Goal: Information Seeking & Learning: Learn about a topic

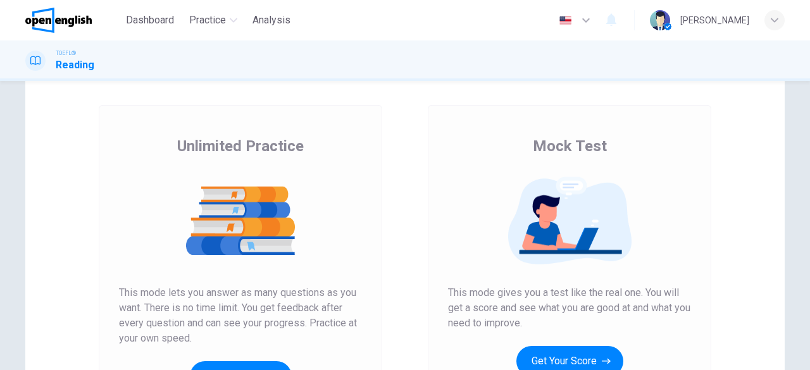
scroll to position [115, 0]
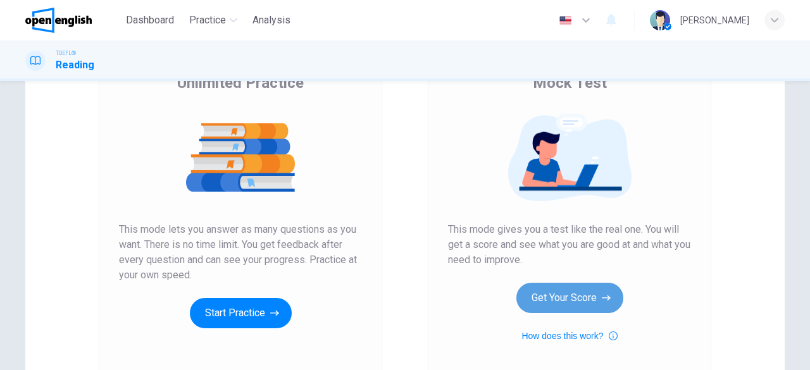
click at [548, 299] on button "Get Your Score" at bounding box center [570, 298] width 107 height 30
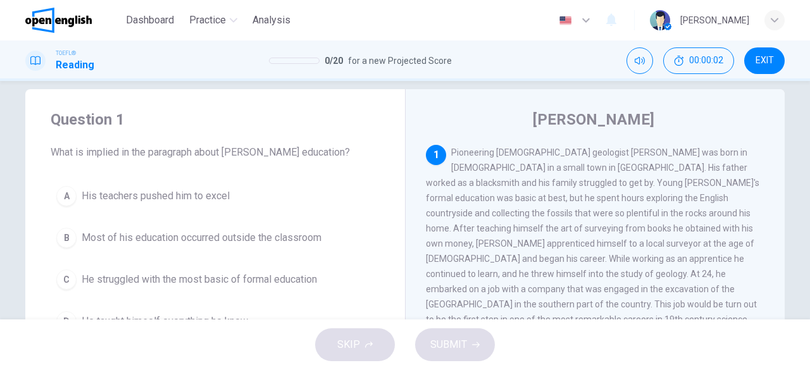
scroll to position [0, 0]
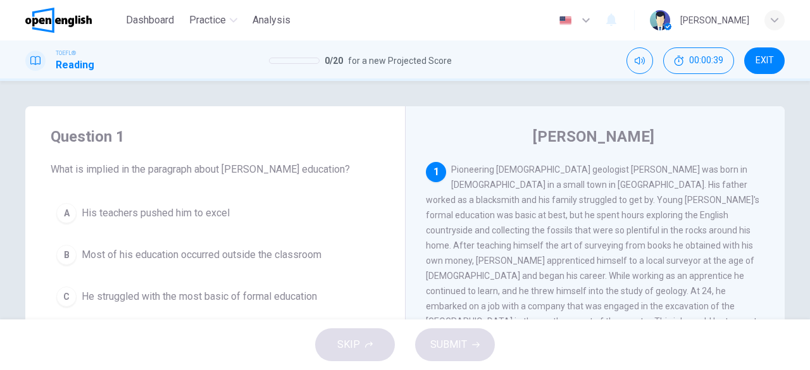
drag, startPoint x: 189, startPoint y: 170, endPoint x: 232, endPoint y: 164, distance: 43.5
click at [236, 166] on span "What is implied in the paragraph about William Smith's education?" at bounding box center [215, 169] width 329 height 15
drag, startPoint x: 493, startPoint y: 184, endPoint x: 546, endPoint y: 185, distance: 53.2
click at [546, 185] on span "Pioneering English geologist William Smith was born in 1769 in a small town in …" at bounding box center [593, 253] width 334 height 177
drag, startPoint x: 159, startPoint y: 166, endPoint x: 226, endPoint y: 175, distance: 67.7
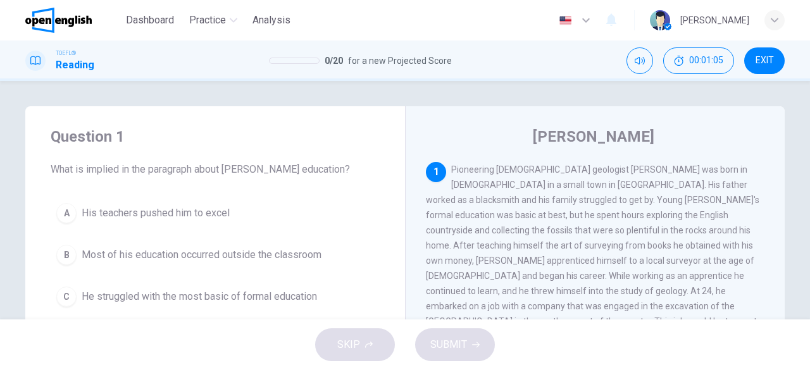
click at [226, 176] on span "What is implied in the paragraph about William Smith's education?" at bounding box center [215, 169] width 329 height 15
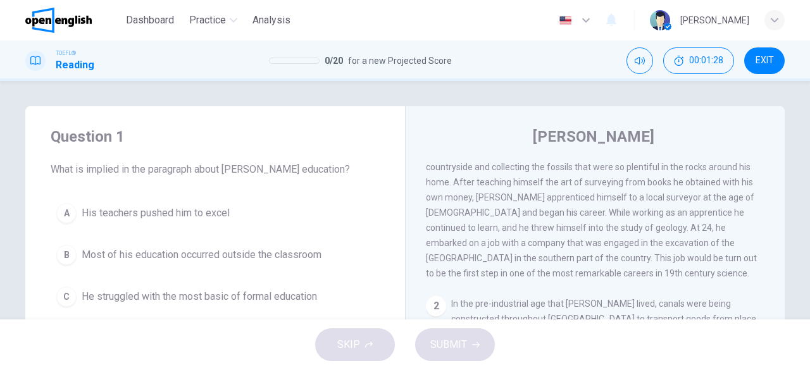
drag, startPoint x: 506, startPoint y: 242, endPoint x: 561, endPoint y: 242, distance: 54.4
click at [561, 242] on span "Pioneering English geologist William Smith was born in 1769 in a small town in …" at bounding box center [593, 189] width 334 height 177
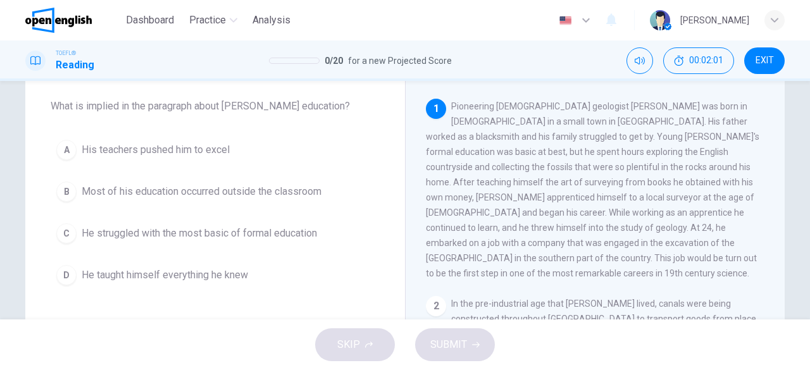
scroll to position [127, 0]
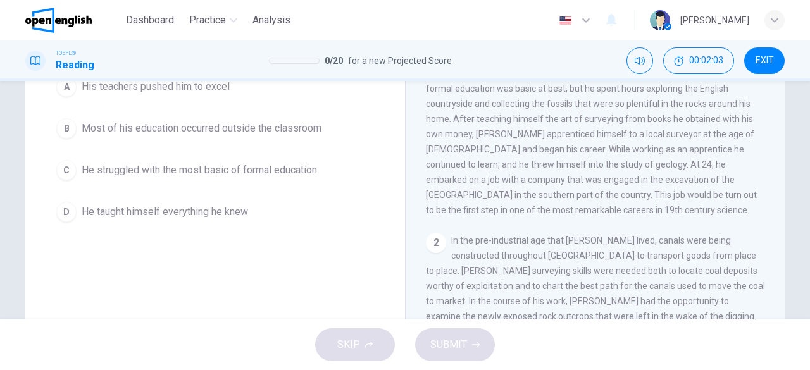
click at [70, 129] on div "B" at bounding box center [66, 128] width 20 height 20
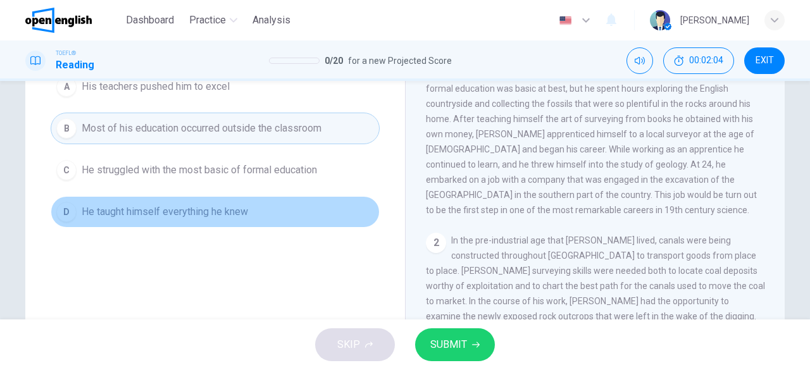
click at [66, 211] on div "D" at bounding box center [66, 212] width 20 height 20
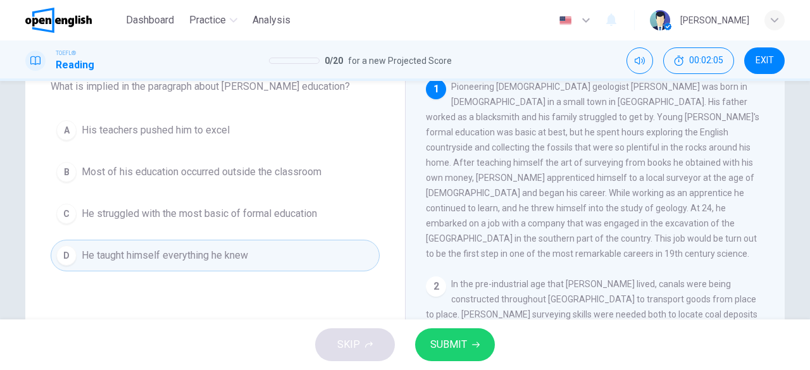
scroll to position [63, 0]
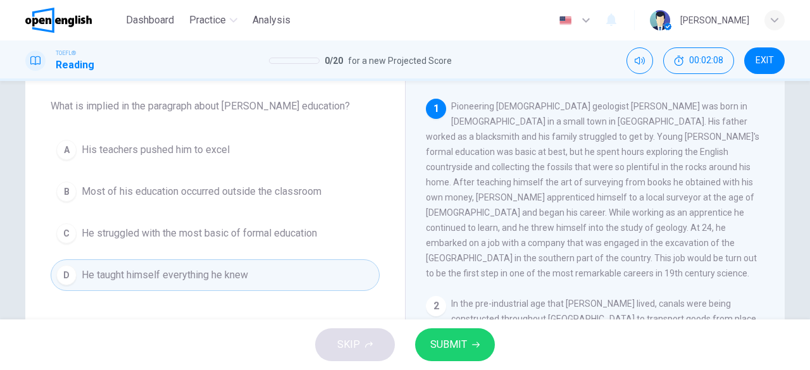
drag, startPoint x: 514, startPoint y: 125, endPoint x: 515, endPoint y: 150, distance: 24.7
click at [515, 150] on span "Pioneering English geologist William Smith was born in 1769 in a small town in …" at bounding box center [593, 189] width 334 height 177
drag, startPoint x: 507, startPoint y: 142, endPoint x: 570, endPoint y: 159, distance: 65.0
click at [570, 159] on div "1 Pioneering English geologist William Smith was born in 1769 in a small town i…" at bounding box center [595, 190] width 339 height 182
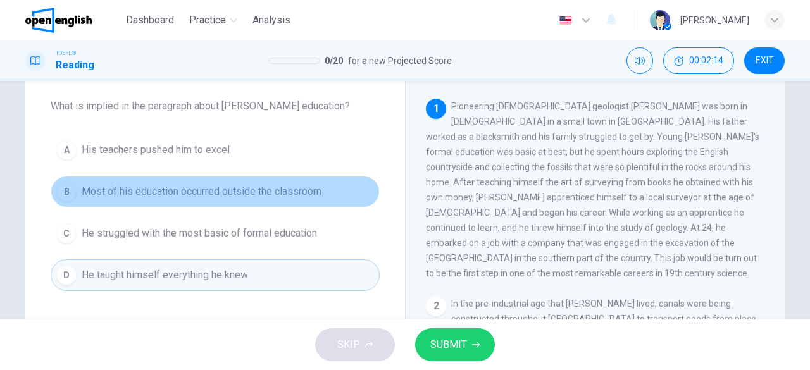
click at [351, 191] on button "B Most of his education occurred outside the classroom" at bounding box center [215, 192] width 329 height 32
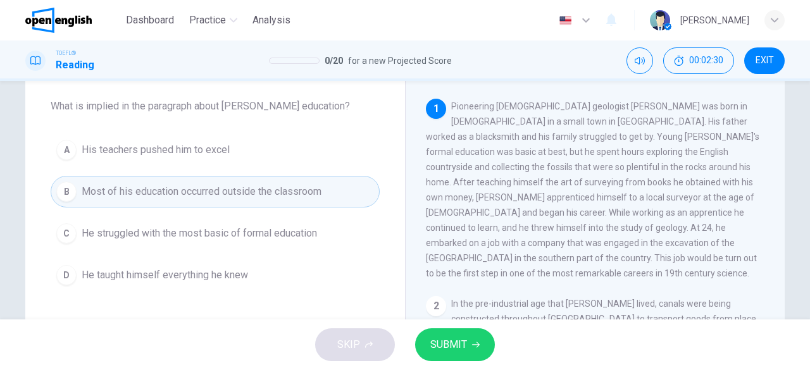
drag, startPoint x: 534, startPoint y: 172, endPoint x: 558, endPoint y: 174, distance: 24.1
click at [558, 174] on div "1 Pioneering English geologist William Smith was born in 1769 in a small town i…" at bounding box center [595, 190] width 339 height 182
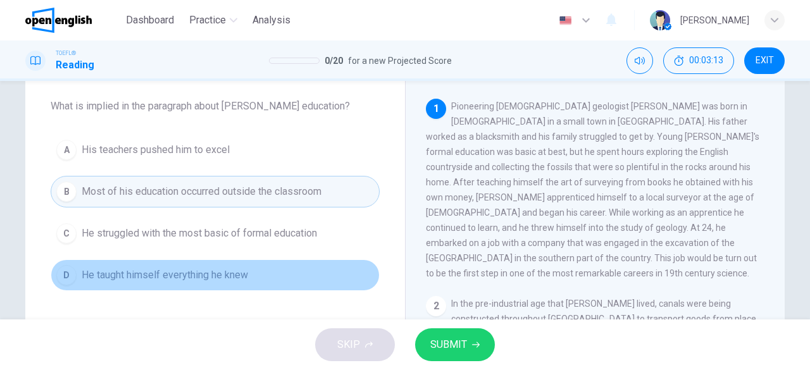
click at [274, 268] on button "D He taught himself everything he knew" at bounding box center [215, 276] width 329 height 32
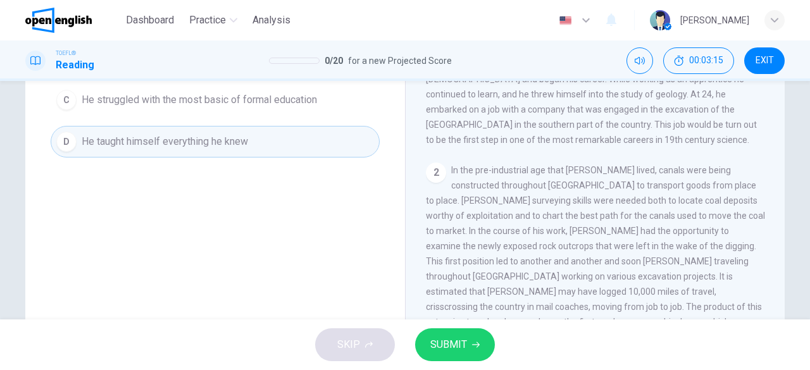
scroll to position [252, 0]
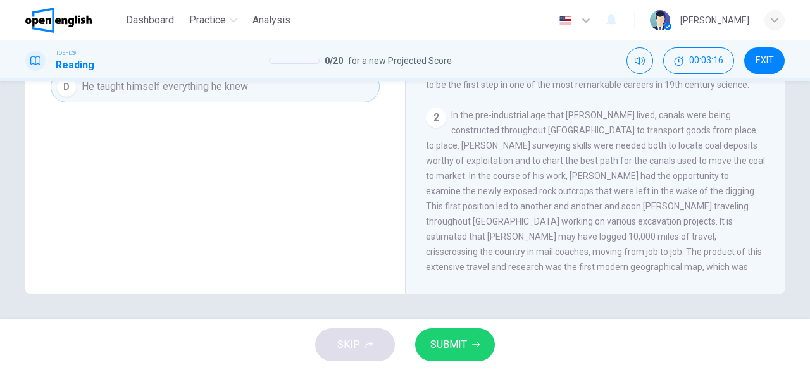
click at [464, 344] on span "SUBMIT" at bounding box center [448, 345] width 37 height 18
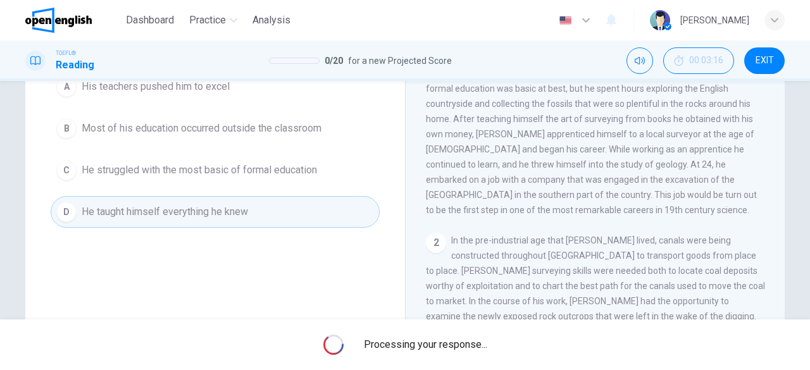
scroll to position [125, 0]
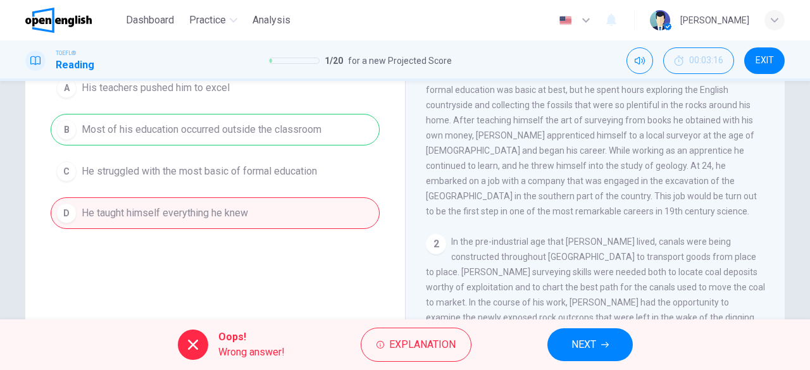
click at [430, 327] on div "Oops! Wrong answer! Explanation NEXT" at bounding box center [405, 345] width 810 height 51
click at [420, 337] on span "Explanation" at bounding box center [422, 345] width 66 height 18
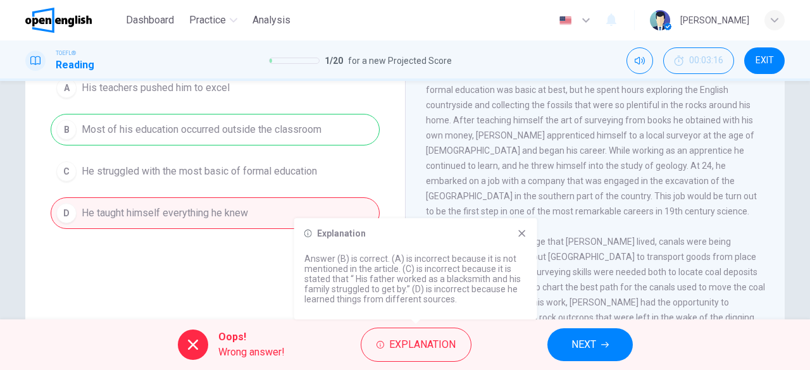
drag, startPoint x: 422, startPoint y: 259, endPoint x: 465, endPoint y: 248, distance: 44.4
click at [461, 250] on div "Explanation Answer (B) is correct. (A) is incorrect because it is not mentioned…" at bounding box center [415, 268] width 243 height 101
drag, startPoint x: 446, startPoint y: 299, endPoint x: 404, endPoint y: 308, distance: 42.7
click at [404, 308] on div "Explanation Answer (B) is correct. (A) is incorrect because it is not mentioned…" at bounding box center [415, 268] width 243 height 101
click at [562, 341] on button "NEXT" at bounding box center [590, 345] width 85 height 33
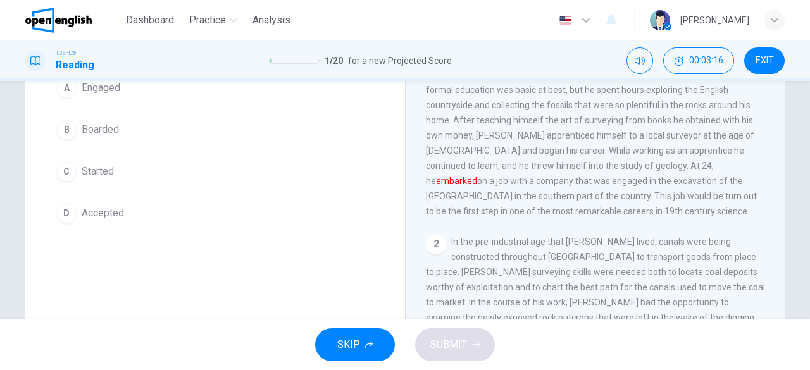
scroll to position [0, 0]
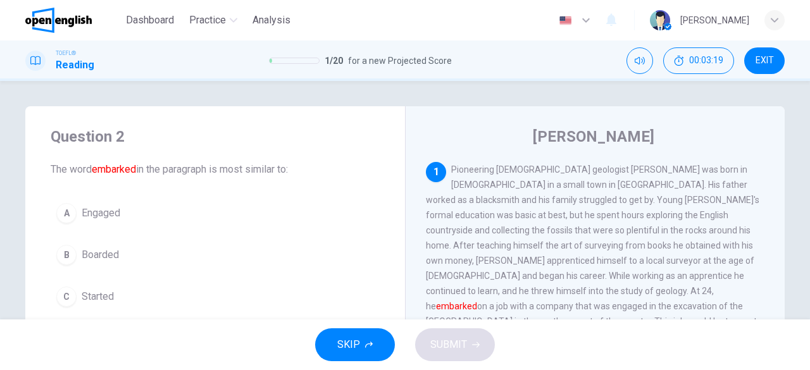
drag, startPoint x: 122, startPoint y: 170, endPoint x: 129, endPoint y: 167, distance: 8.0
click at [129, 167] on font "embarked" at bounding box center [114, 169] width 44 height 12
click at [129, 169] on font "embarked" at bounding box center [114, 169] width 44 height 12
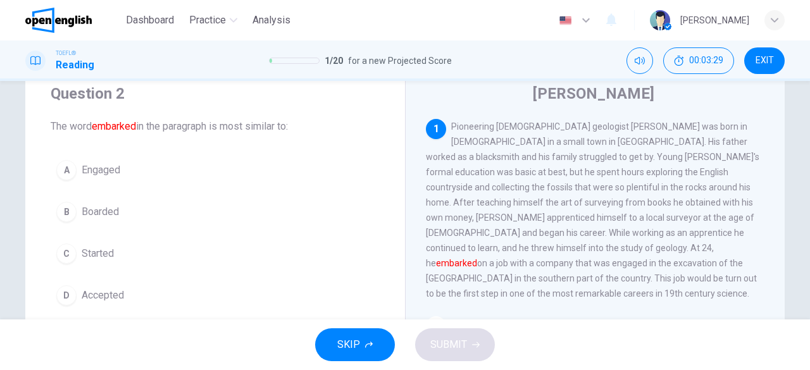
scroll to position [63, 0]
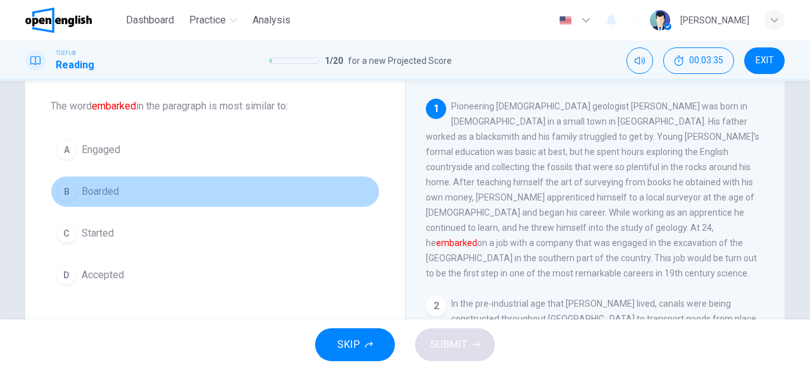
click at [101, 189] on span "Boarded" at bounding box center [100, 191] width 37 height 15
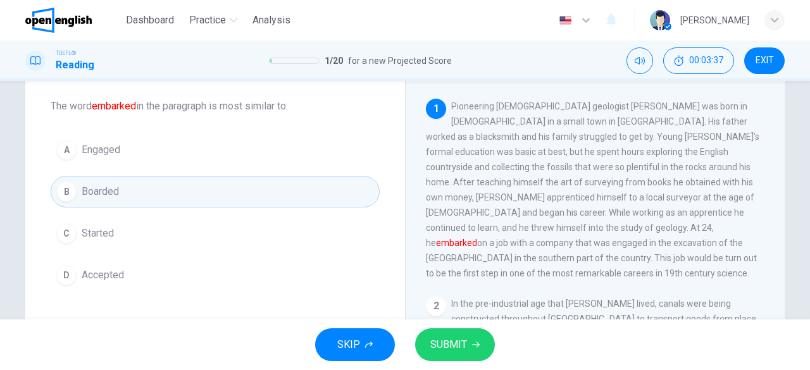
click at [428, 346] on button "SUBMIT" at bounding box center [455, 345] width 80 height 33
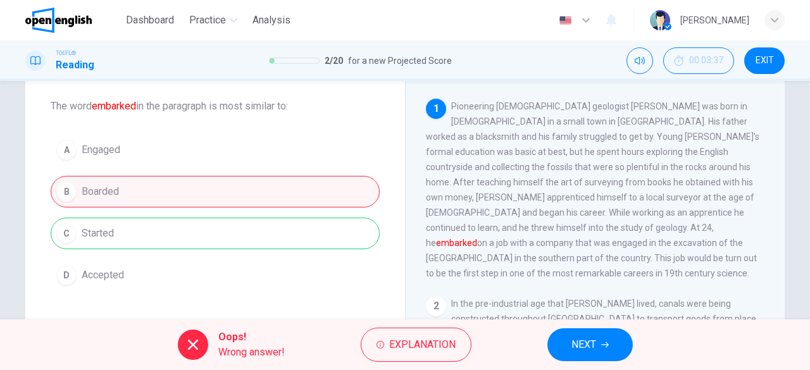
click at [309, 235] on div "A Engaged B Boarded C Started D Accepted" at bounding box center [215, 212] width 329 height 157
click at [599, 340] on button "NEXT" at bounding box center [590, 345] width 85 height 33
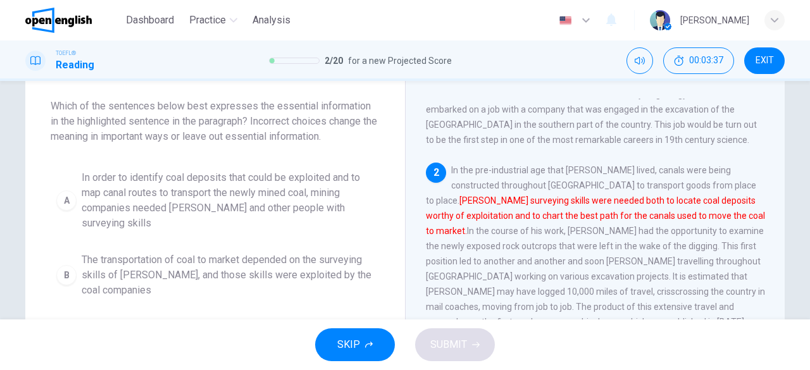
scroll to position [137, 0]
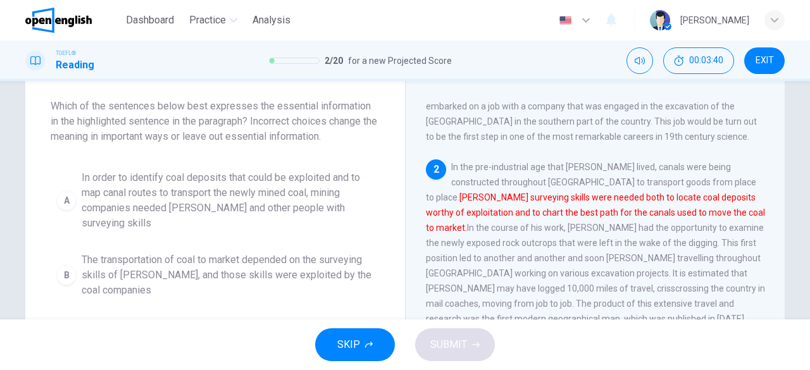
drag, startPoint x: 680, startPoint y: 175, endPoint x: 702, endPoint y: 175, distance: 22.2
click at [702, 175] on span "In the pre-industrial age that Smith lived, canals were being constructed throu…" at bounding box center [595, 258] width 339 height 192
click at [605, 192] on font "Smith's surveying skills were needed both to locate coal deposits worthy of exp…" at bounding box center [595, 212] width 339 height 41
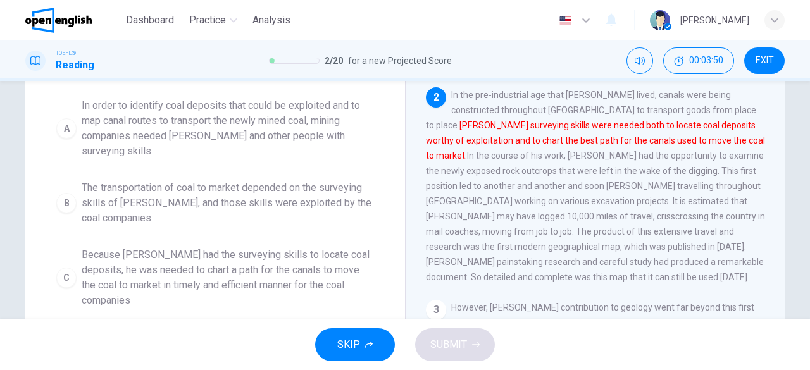
scroll to position [0, 0]
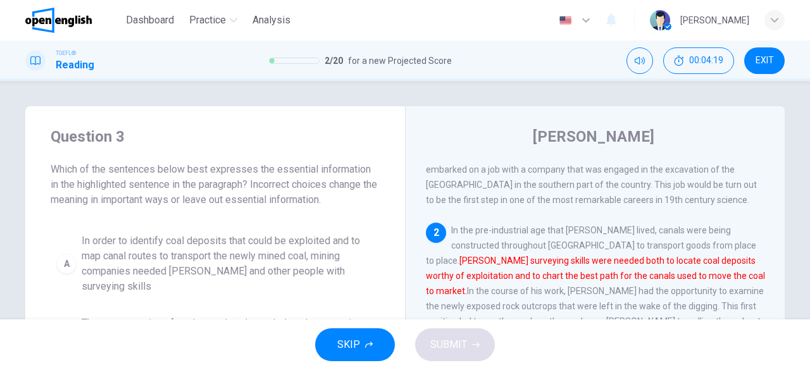
drag, startPoint x: 490, startPoint y: 269, endPoint x: 519, endPoint y: 278, distance: 30.4
click at [519, 278] on span "In the pre-industrial age that Smith lived, canals were being constructed throu…" at bounding box center [595, 321] width 339 height 192
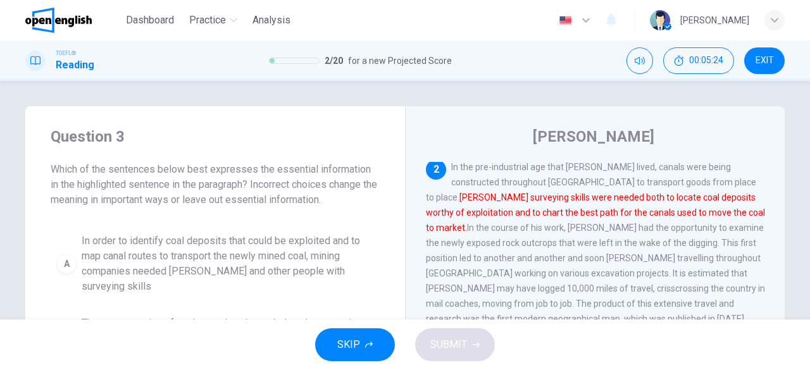
drag, startPoint x: 246, startPoint y: 185, endPoint x: 279, endPoint y: 219, distance: 47.0
click at [281, 220] on div "Question 3 Which of the sentences below best expresses the essential informatio…" at bounding box center [215, 321] width 380 height 430
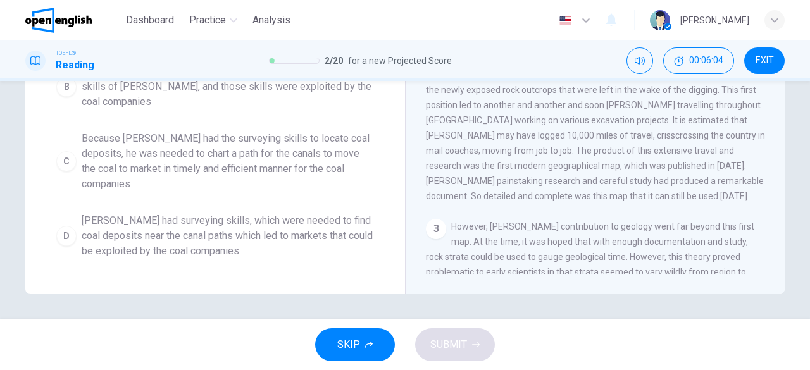
scroll to position [10, 0]
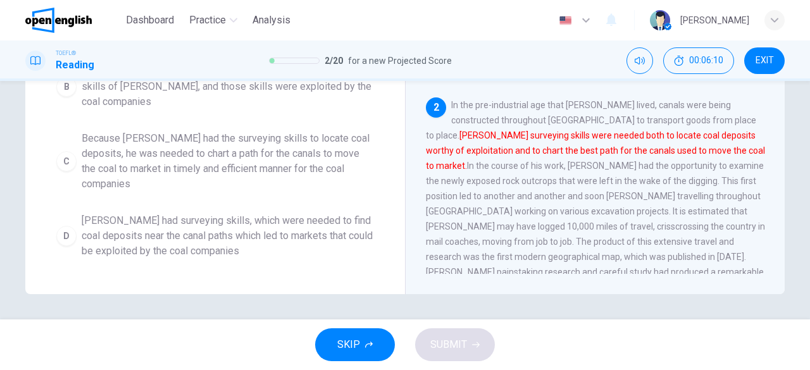
drag, startPoint x: 489, startPoint y: 94, endPoint x: 610, endPoint y: 113, distance: 123.1
click at [613, 105] on span "In the pre-industrial age that Smith lived, canals were being constructed throu…" at bounding box center [595, 196] width 339 height 192
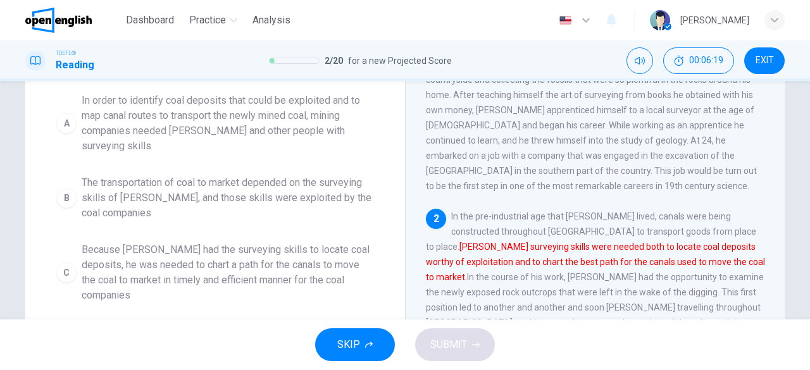
scroll to position [62, 0]
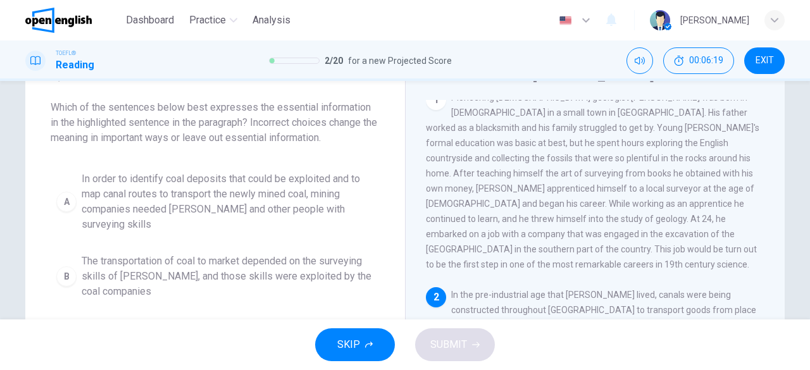
click at [216, 203] on span "In order to identify coal deposits that could be exploited and to map canal rou…" at bounding box center [228, 202] width 292 height 61
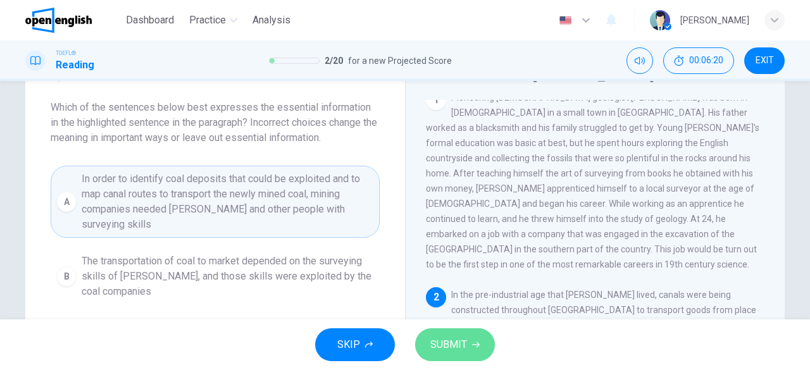
click at [424, 341] on button "SUBMIT" at bounding box center [455, 345] width 80 height 33
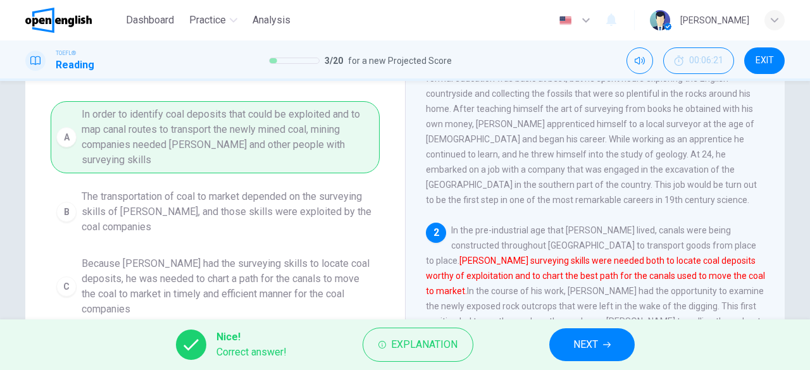
scroll to position [189, 0]
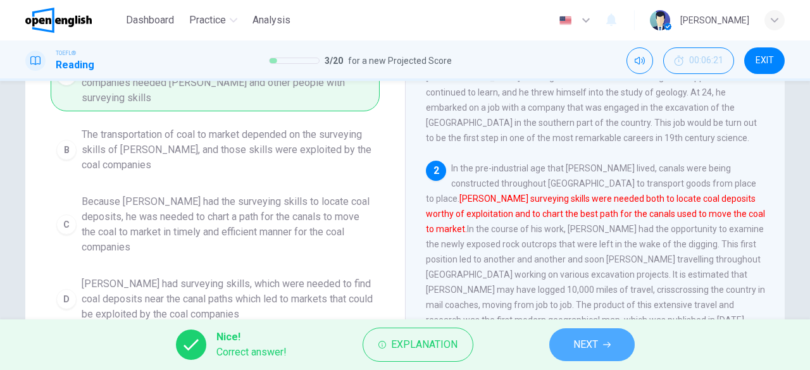
click at [606, 348] on icon "button" at bounding box center [607, 345] width 8 height 8
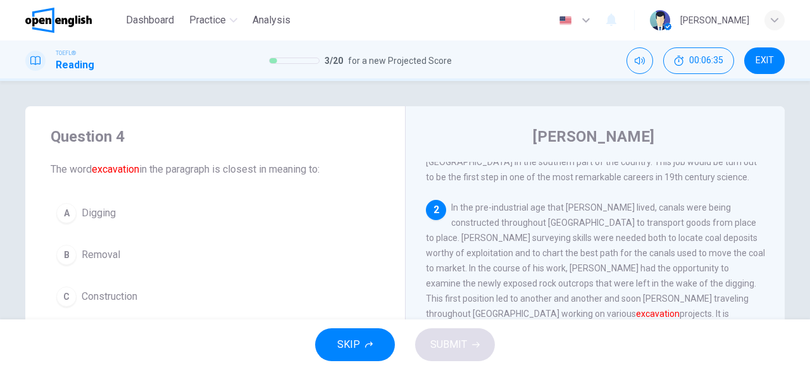
scroll to position [223, 0]
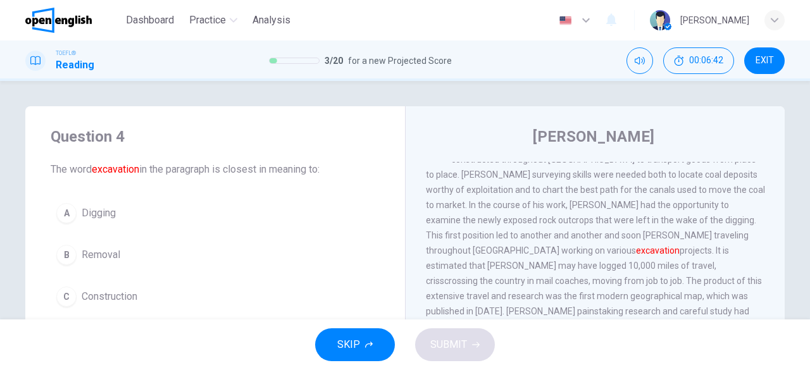
drag, startPoint x: 536, startPoint y: 229, endPoint x: 555, endPoint y: 222, distance: 20.2
click at [555, 222] on span "In the pre-industrial age that Smith lived, canals were being constructed throu…" at bounding box center [595, 243] width 339 height 208
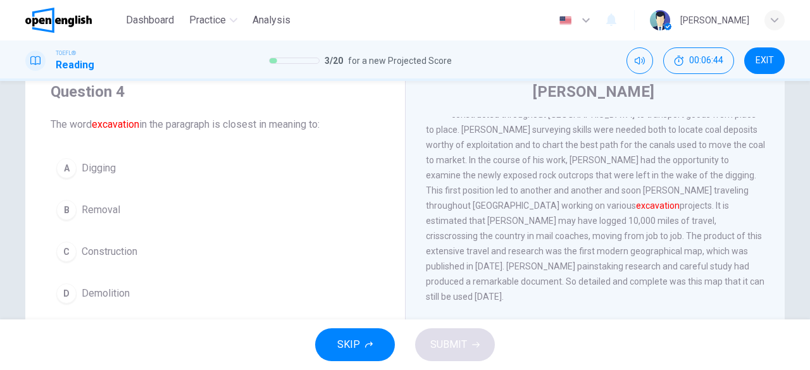
scroll to position [63, 0]
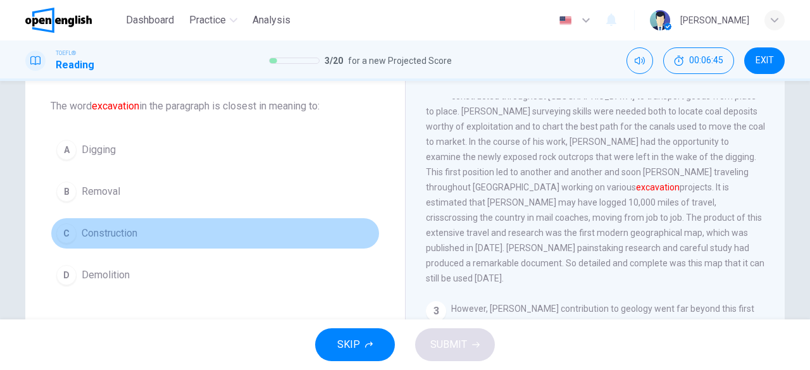
click at [159, 229] on button "C Construction" at bounding box center [215, 234] width 329 height 32
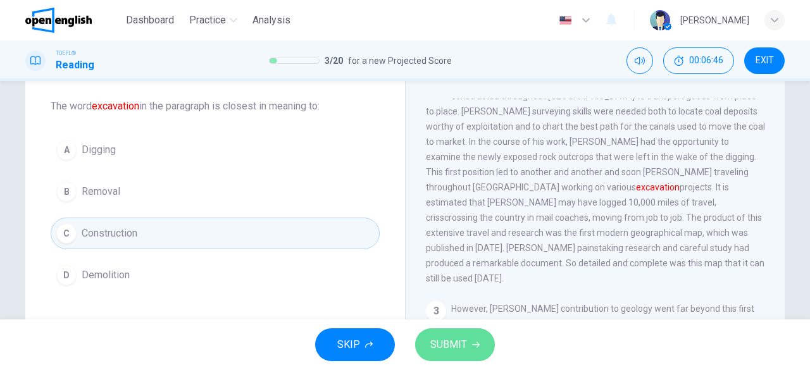
click at [471, 338] on button "SUBMIT" at bounding box center [455, 345] width 80 height 33
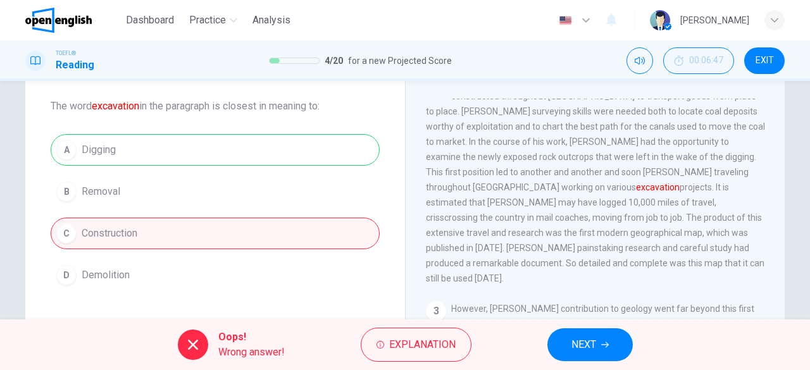
click at [317, 156] on div "A Digging B Removal C Construction D Demolition" at bounding box center [215, 212] width 329 height 157
click at [122, 154] on div "A Digging B Removal C Construction D Demolition" at bounding box center [215, 212] width 329 height 157
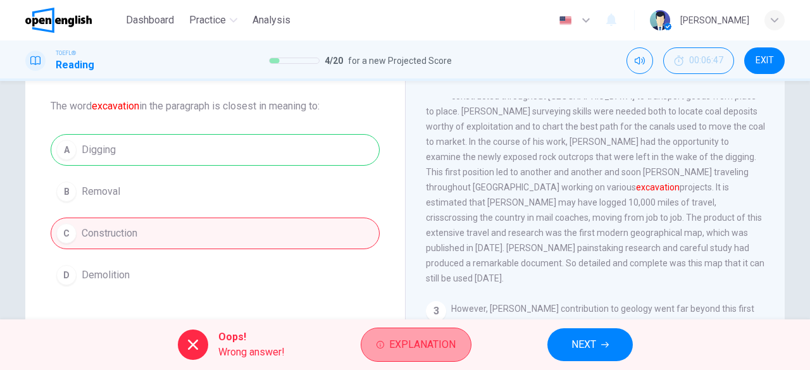
click at [398, 339] on span "Explanation" at bounding box center [422, 345] width 66 height 18
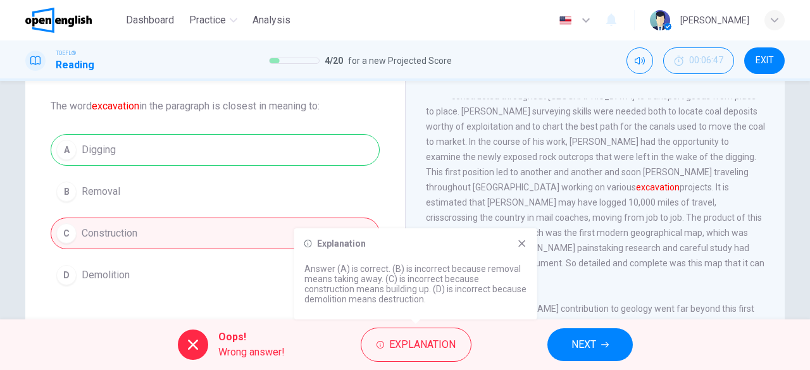
drag, startPoint x: 352, startPoint y: 269, endPoint x: 342, endPoint y: 274, distance: 11.3
click at [342, 274] on p "Answer (A) is correct. (B) is incorrect because removal means taking away. (C) …" at bounding box center [416, 284] width 223 height 41
click at [762, 56] on span "EXIT" at bounding box center [765, 61] width 18 height 10
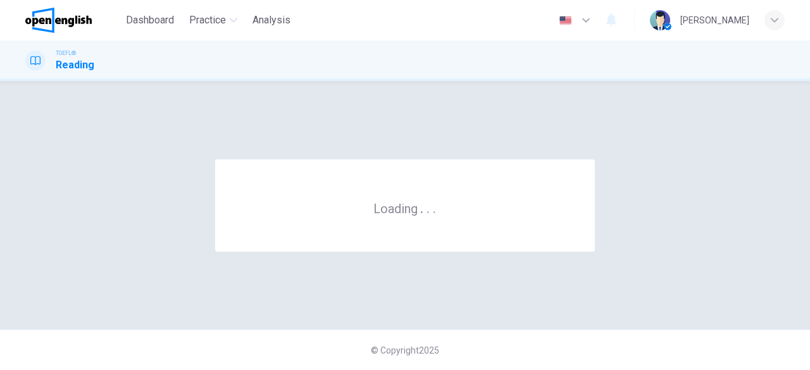
scroll to position [0, 0]
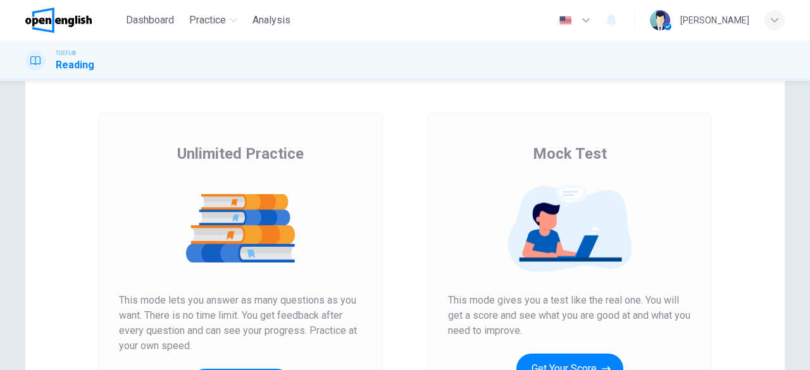
scroll to position [63, 0]
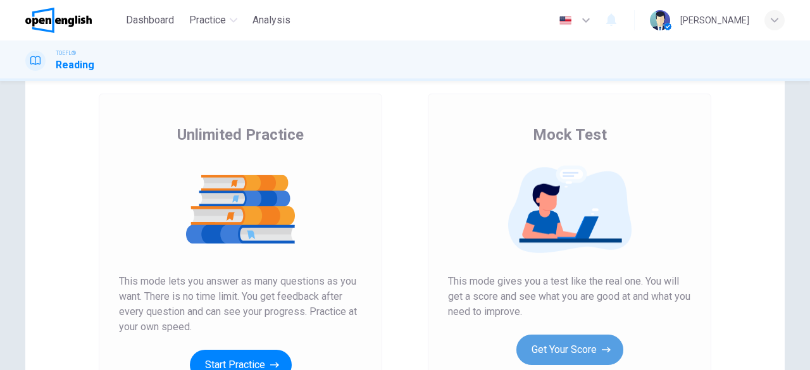
click at [555, 348] on button "Get Your Score" at bounding box center [570, 350] width 107 height 30
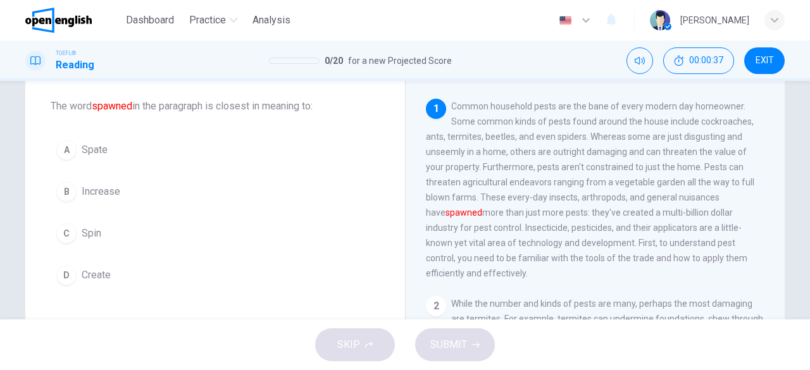
click at [87, 193] on span "Increase" at bounding box center [101, 191] width 39 height 15
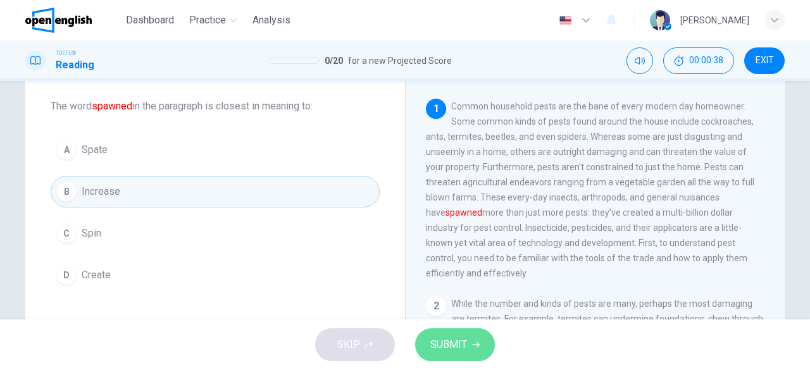
click at [463, 330] on button "SUBMIT" at bounding box center [455, 345] width 80 height 33
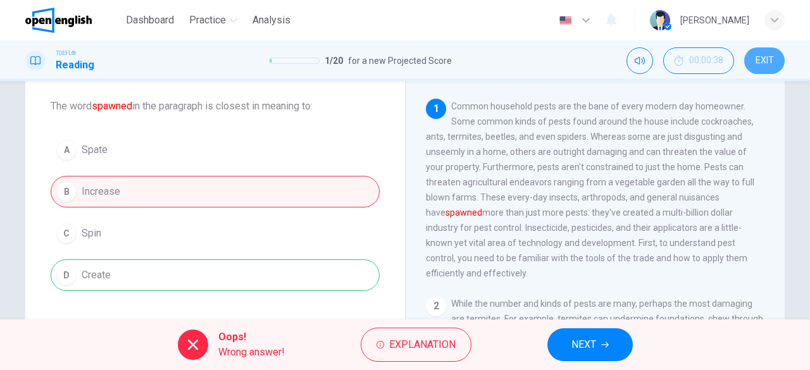
drag, startPoint x: 769, startPoint y: 65, endPoint x: 463, endPoint y: 87, distance: 306.5
click at [768, 68] on button "EXIT" at bounding box center [764, 60] width 41 height 27
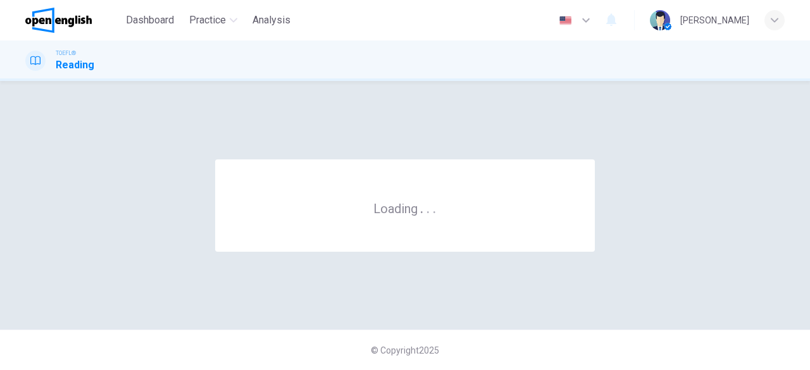
scroll to position [0, 0]
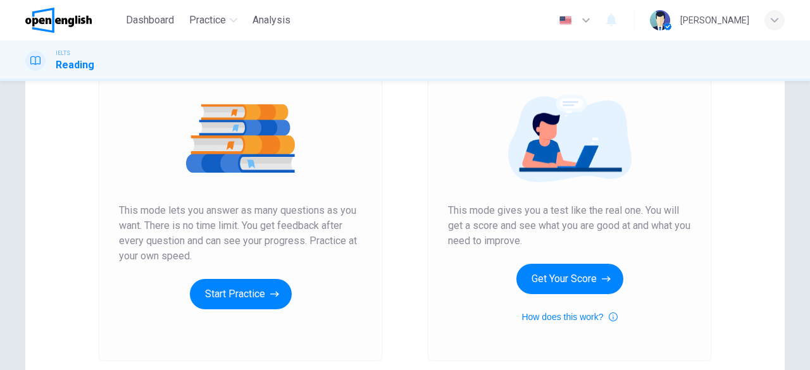
scroll to position [190, 0]
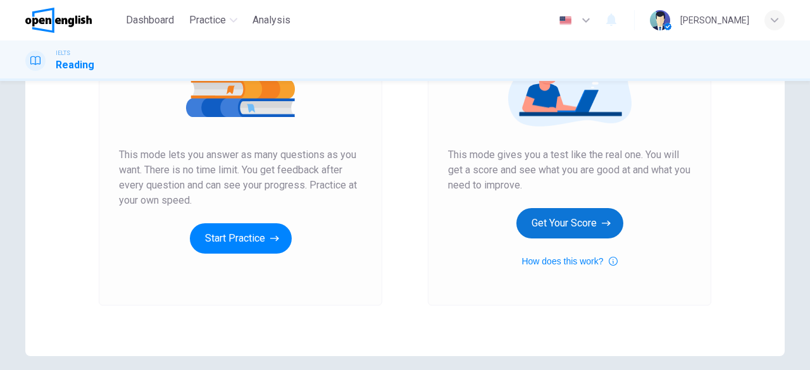
click at [550, 218] on button "Get Your Score" at bounding box center [570, 223] width 107 height 30
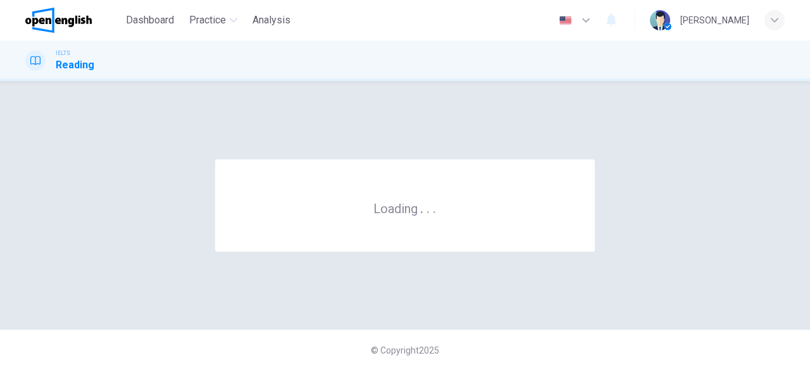
scroll to position [0, 0]
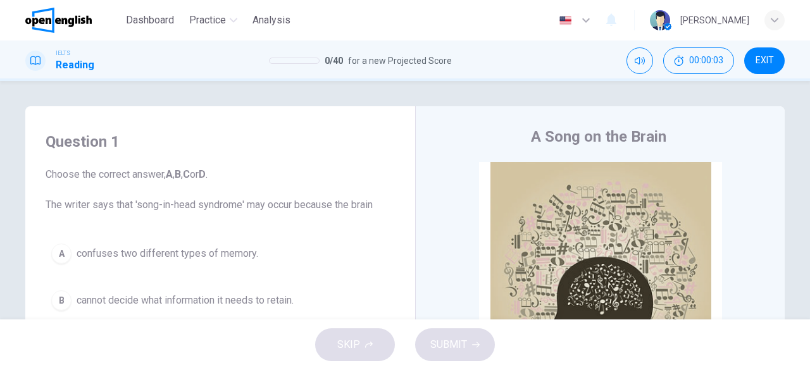
drag, startPoint x: 405, startPoint y: 60, endPoint x: 451, endPoint y: 69, distance: 47.1
click at [451, 69] on div "IELTS Reading 0 / 40 for a new Projected Score 00:00:03 EXIT" at bounding box center [405, 60] width 800 height 27
click at [441, 57] on span "for a new Projected Score" at bounding box center [400, 60] width 104 height 15
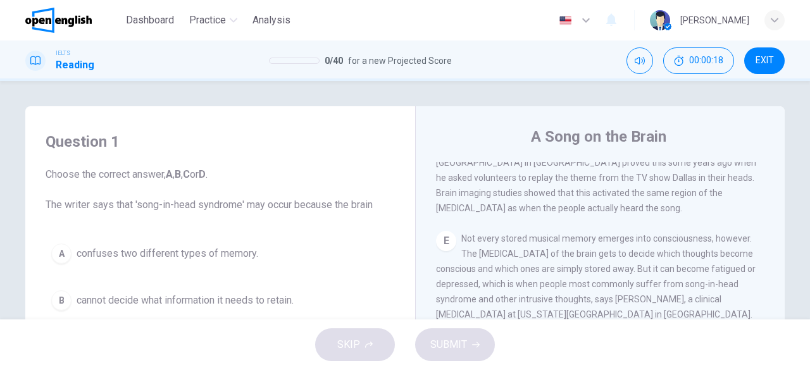
drag, startPoint x: 156, startPoint y: 206, endPoint x: 198, endPoint y: 231, distance: 49.4
click at [201, 236] on div "Question 1 Choose the correct answer, A , B , C or D . The writer says that 'so…" at bounding box center [220, 271] width 370 height 304
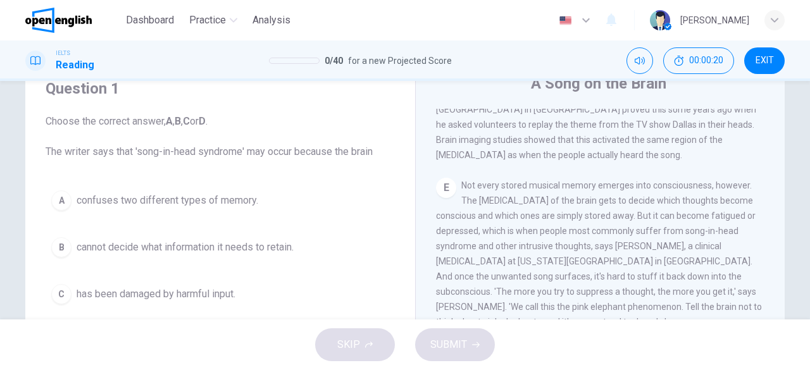
scroll to position [63, 0]
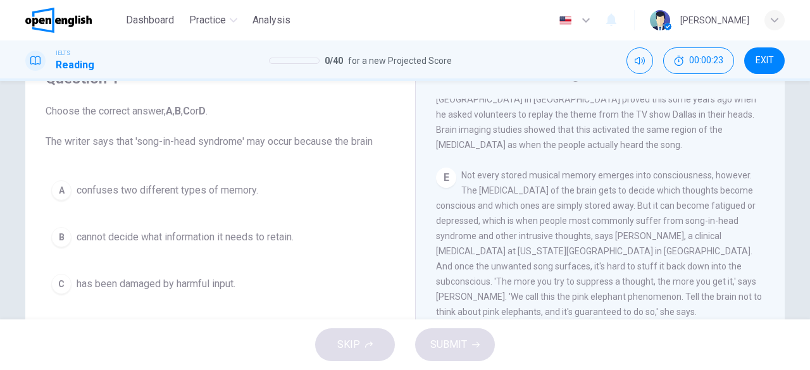
click at [767, 66] on button "EXIT" at bounding box center [764, 60] width 41 height 27
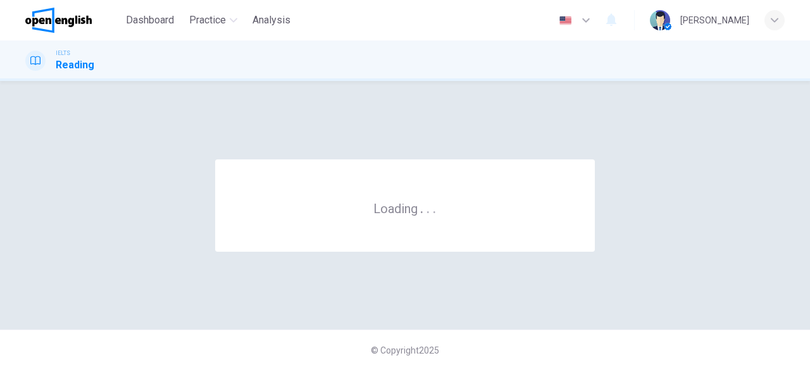
scroll to position [0, 0]
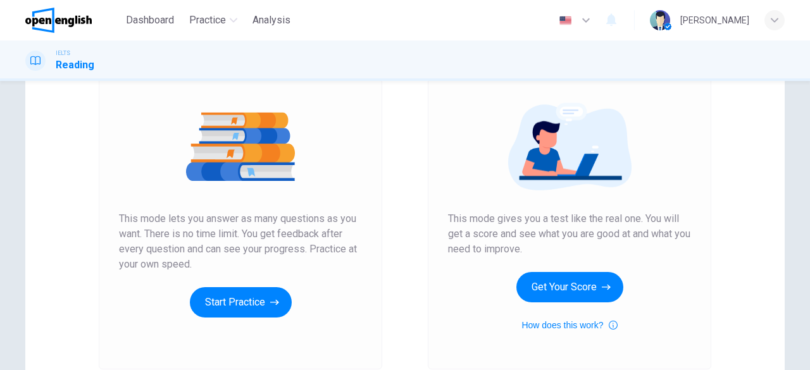
scroll to position [127, 0]
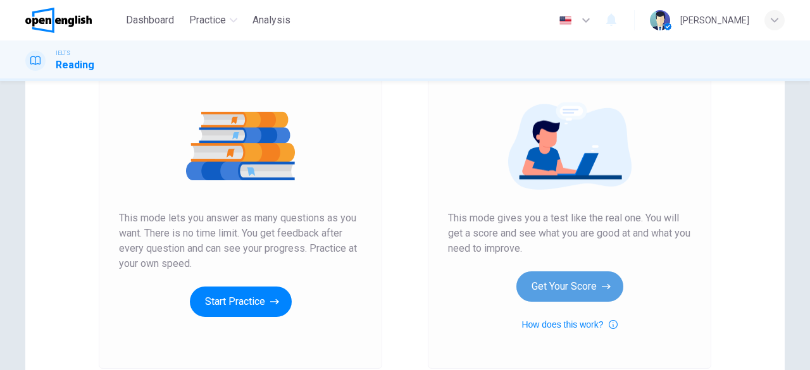
click at [540, 279] on button "Get Your Score" at bounding box center [570, 287] width 107 height 30
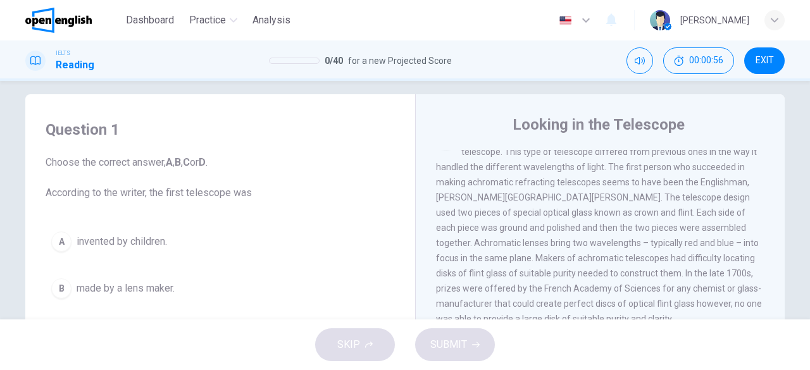
scroll to position [0, 0]
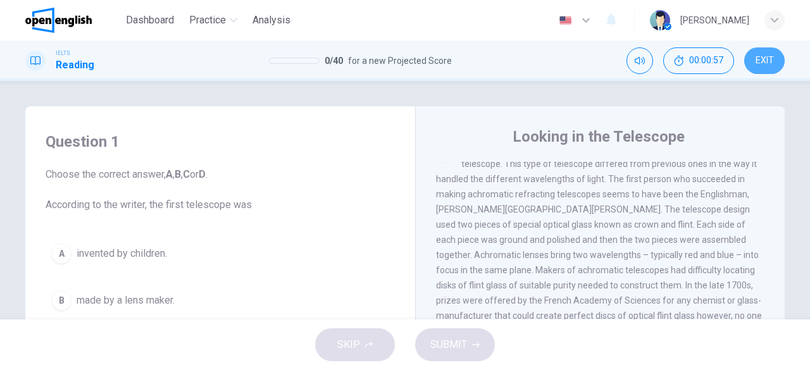
click at [753, 64] on button "EXIT" at bounding box center [764, 60] width 41 height 27
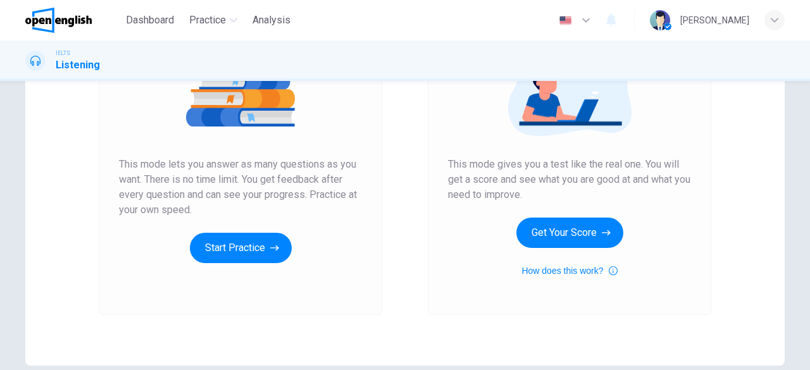
scroll to position [242, 0]
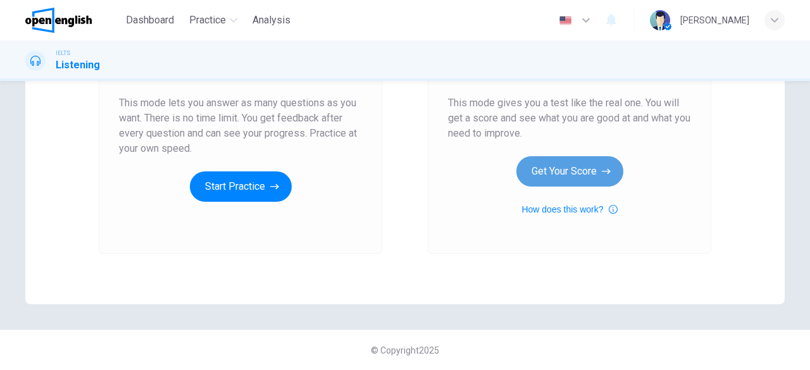
click at [587, 161] on button "Get Your Score" at bounding box center [570, 171] width 107 height 30
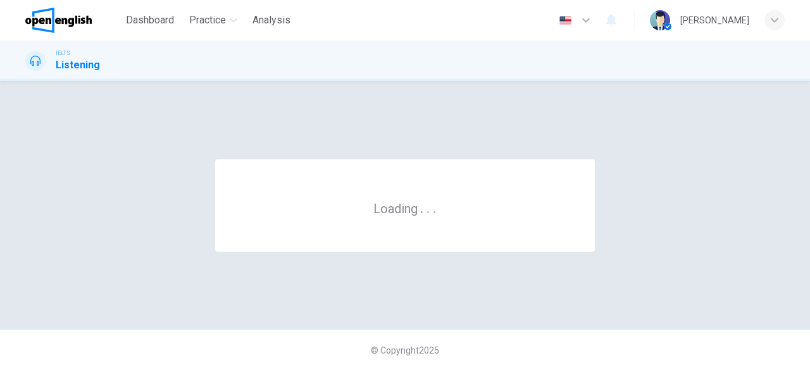
scroll to position [0, 0]
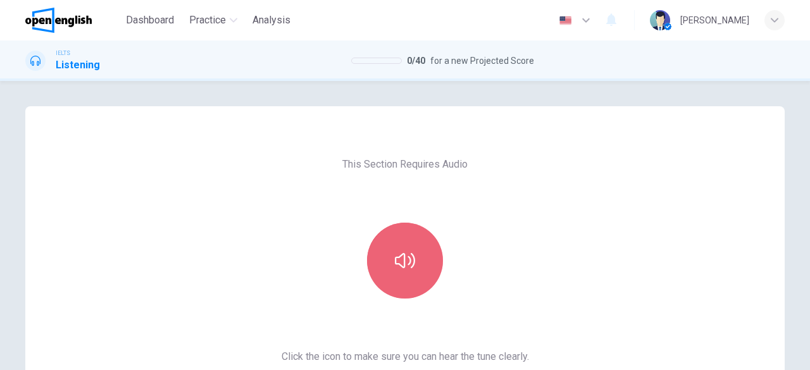
click at [408, 293] on button "button" at bounding box center [405, 261] width 76 height 76
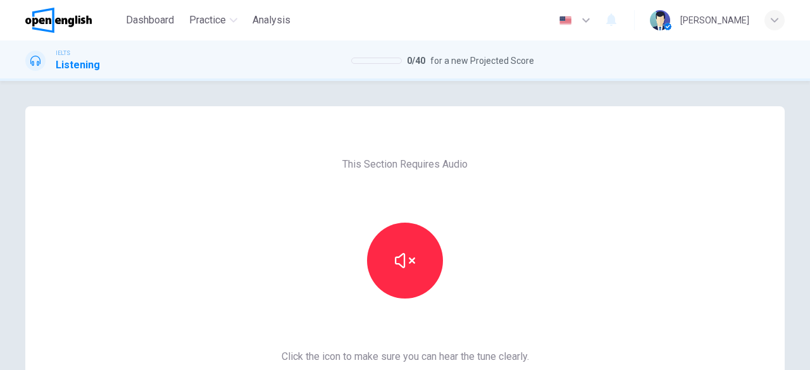
scroll to position [190, 0]
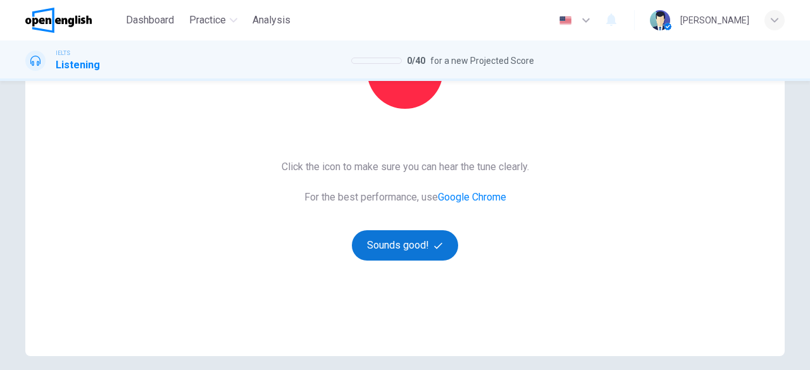
click at [418, 240] on button "Sounds good!" at bounding box center [405, 245] width 106 height 30
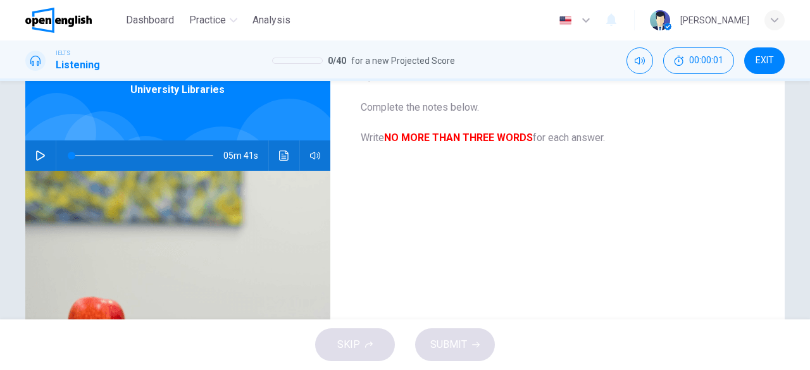
scroll to position [0, 0]
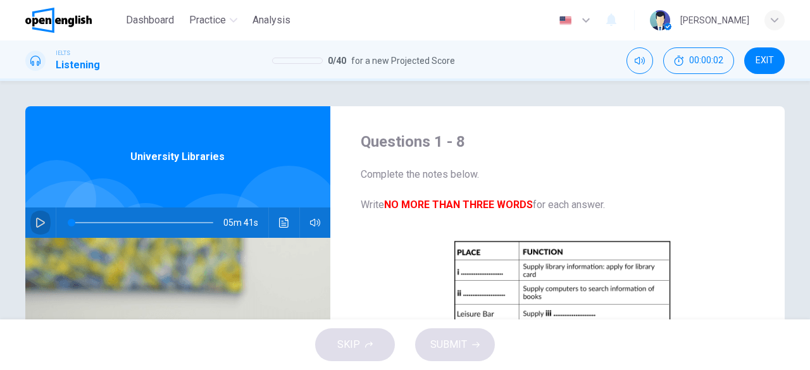
click at [44, 217] on button "button" at bounding box center [40, 223] width 20 height 30
click at [310, 227] on icon "button" at bounding box center [315, 223] width 10 height 10
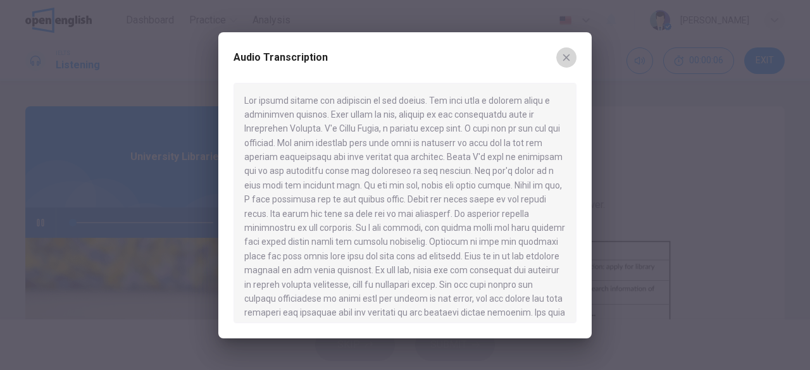
click at [567, 58] on icon "button" at bounding box center [567, 58] width 10 height 10
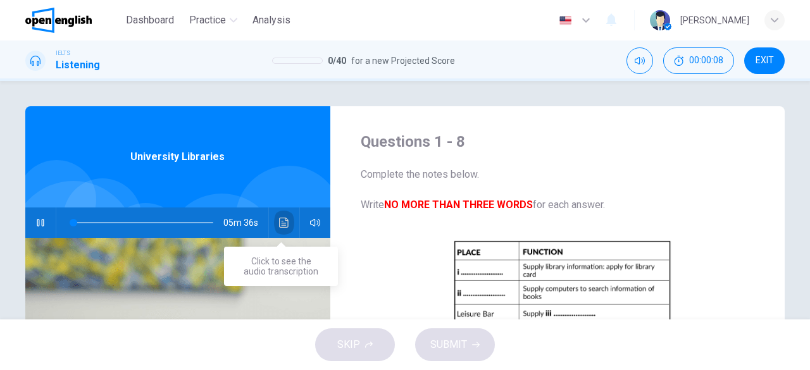
click at [279, 225] on icon "Click to see the audio transcription" at bounding box center [283, 223] width 9 height 10
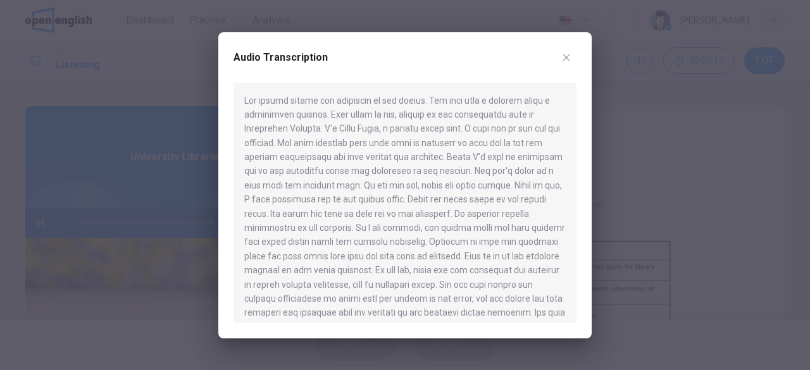
click at [571, 51] on button "button" at bounding box center [566, 57] width 20 height 20
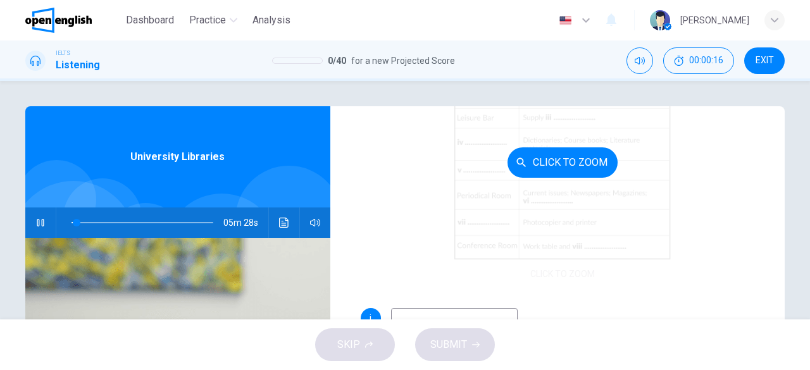
scroll to position [125, 0]
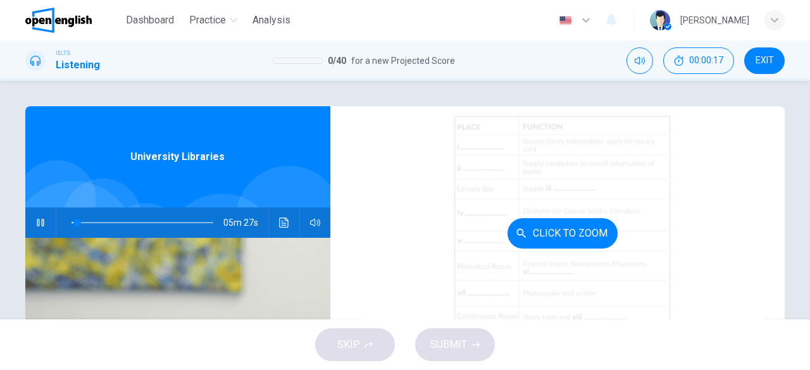
click at [417, 237] on div "Click to Zoom" at bounding box center [563, 233] width 405 height 241
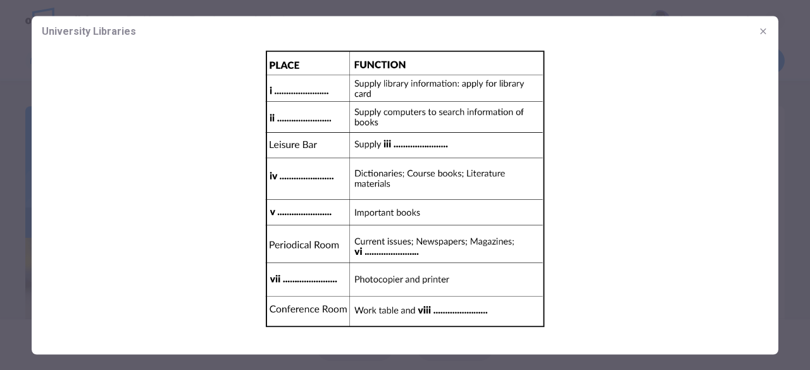
click at [764, 30] on icon "button" at bounding box center [763, 31] width 6 height 6
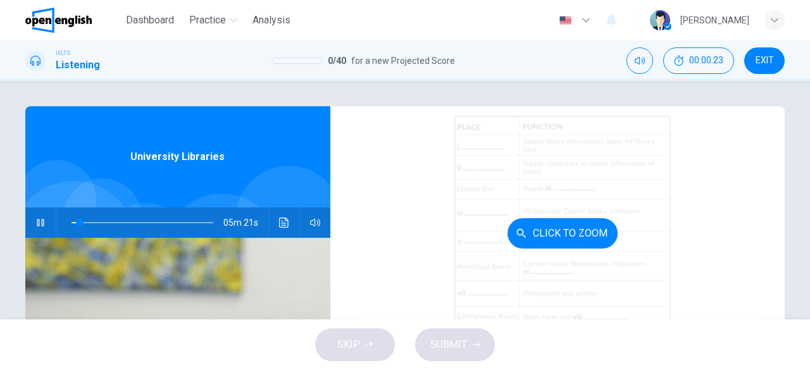
click at [374, 207] on div "Click to Zoom" at bounding box center [563, 233] width 405 height 241
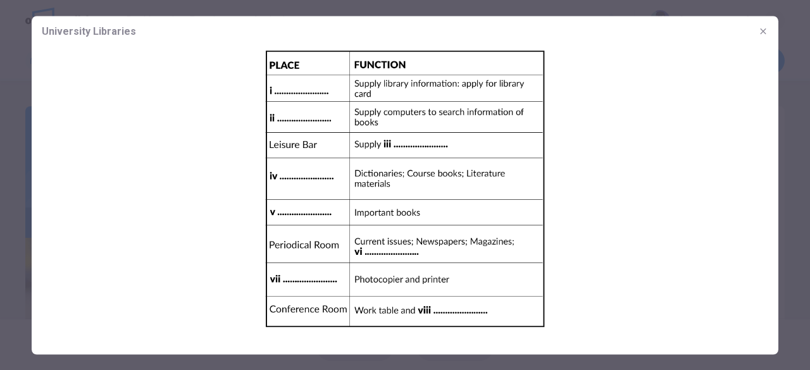
click at [759, 41] on div "University Libraries" at bounding box center [405, 31] width 747 height 30
click at [767, 20] on div "University Libraries" at bounding box center [405, 31] width 747 height 30
click at [757, 31] on button "button" at bounding box center [763, 31] width 20 height 20
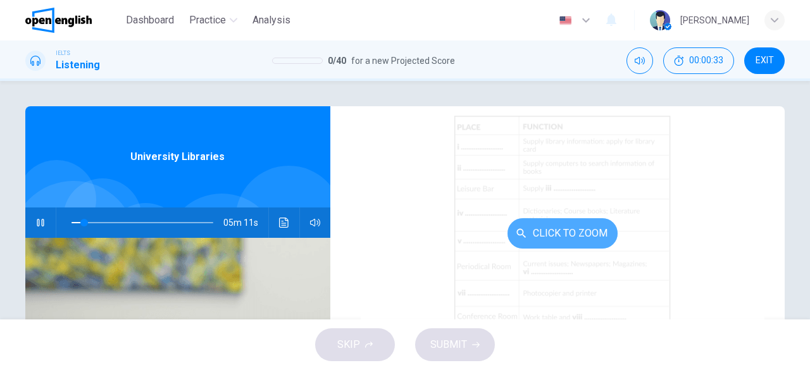
click at [557, 232] on button "Click to Zoom" at bounding box center [563, 233] width 110 height 30
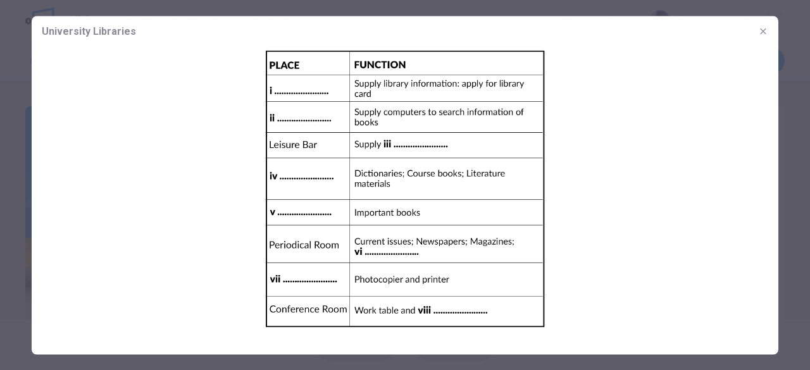
click at [767, 35] on button "button" at bounding box center [763, 31] width 20 height 20
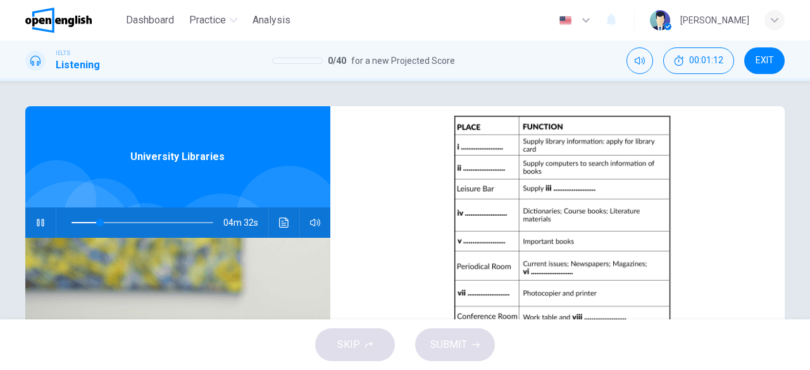
click at [175, 169] on div "University Libraries" at bounding box center [177, 156] width 305 height 101
click at [43, 224] on button "button" at bounding box center [40, 223] width 20 height 30
type input "**"
drag, startPoint x: 776, startPoint y: 54, endPoint x: 474, endPoint y: 72, distance: 303.1
click at [776, 53] on button "EXIT" at bounding box center [764, 60] width 41 height 27
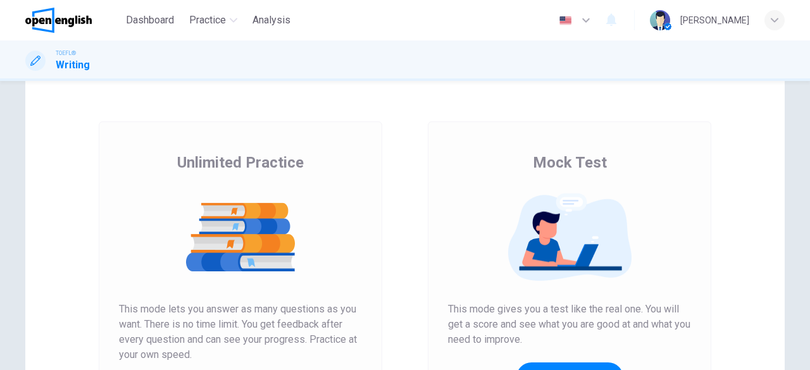
scroll to position [63, 0]
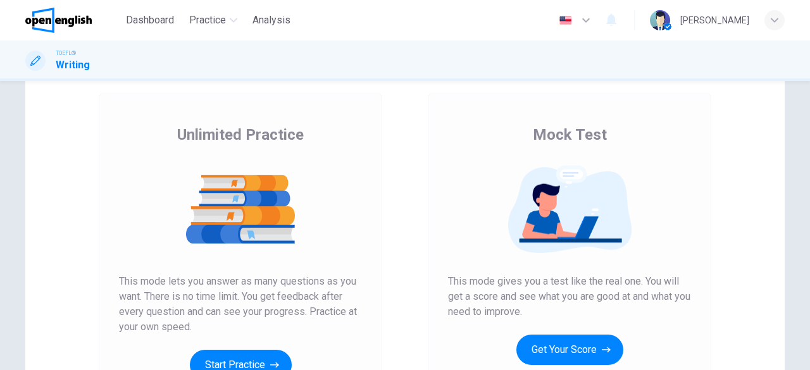
click at [551, 355] on button "Get Your Score" at bounding box center [570, 350] width 107 height 30
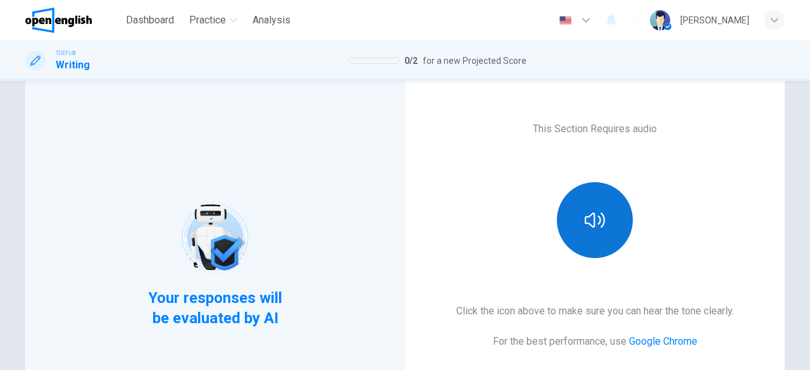
click at [608, 231] on button "button" at bounding box center [595, 220] width 76 height 76
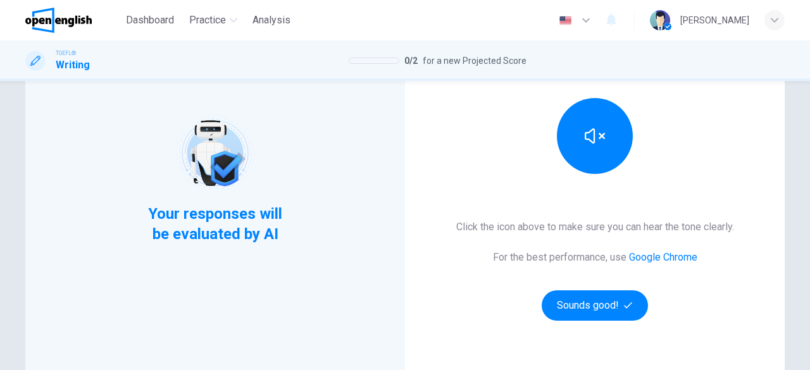
scroll to position [242, 0]
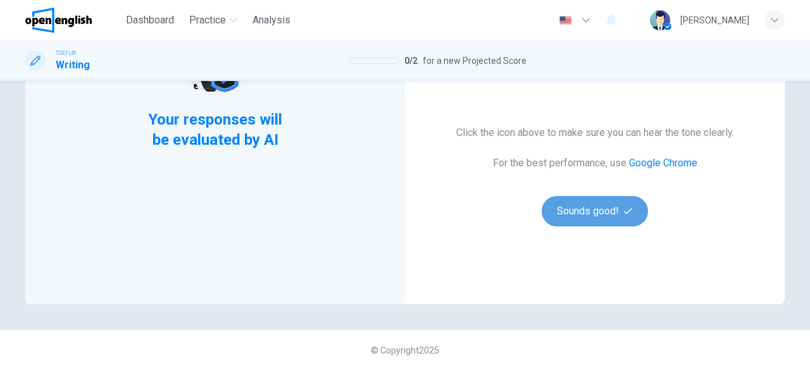
click at [606, 210] on button "Sounds good!" at bounding box center [595, 211] width 106 height 30
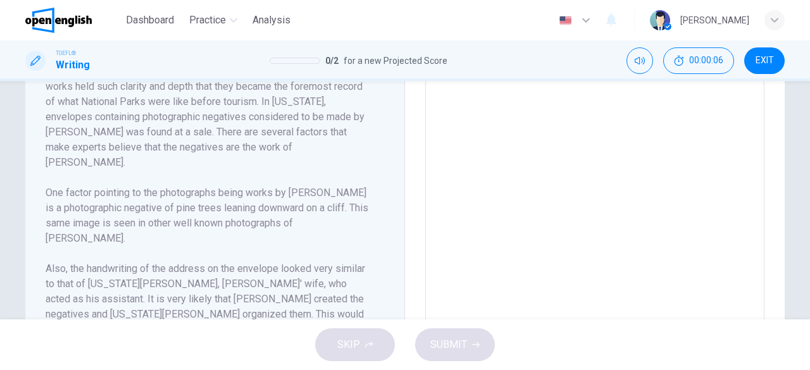
scroll to position [486, 0]
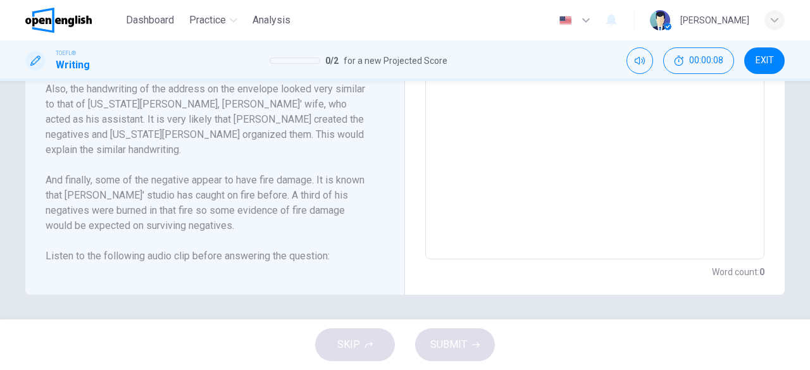
click at [56, 274] on button "button" at bounding box center [61, 286] width 20 height 25
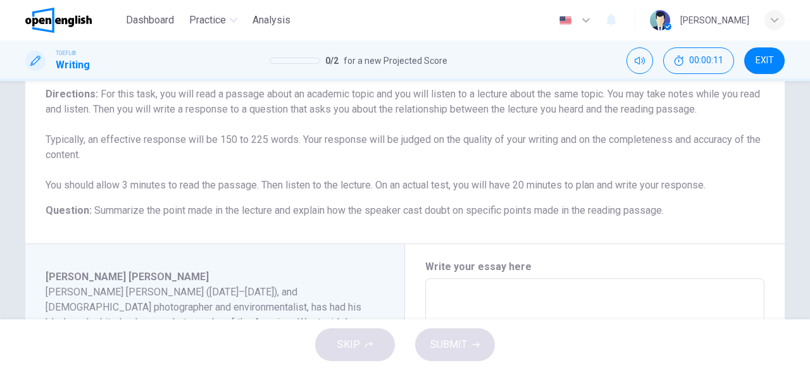
scroll to position [232, 0]
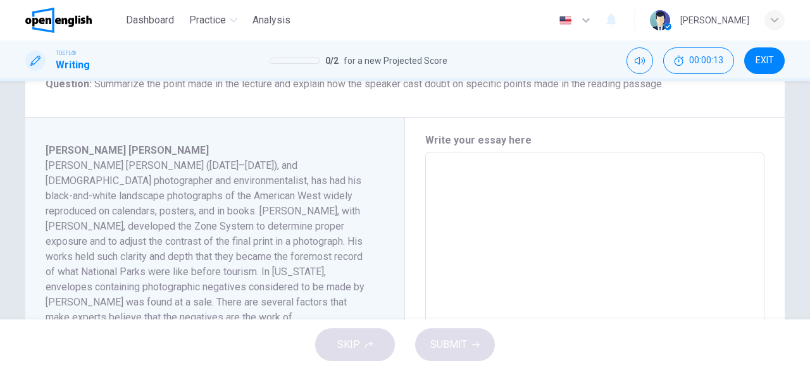
drag, startPoint x: 129, startPoint y: 189, endPoint x: 157, endPoint y: 218, distance: 40.3
click at [157, 217] on h6 "[PERSON_NAME] [PERSON_NAME] ([DATE]–[DATE]), and [DEMOGRAPHIC_DATA] photographe…" at bounding box center [208, 249] width 324 height 182
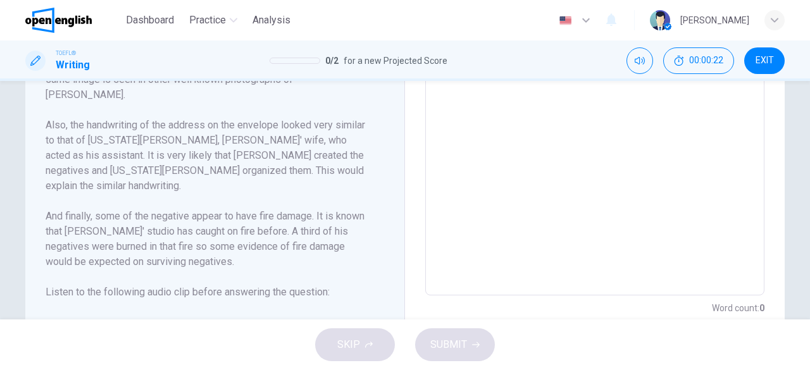
scroll to position [486, 0]
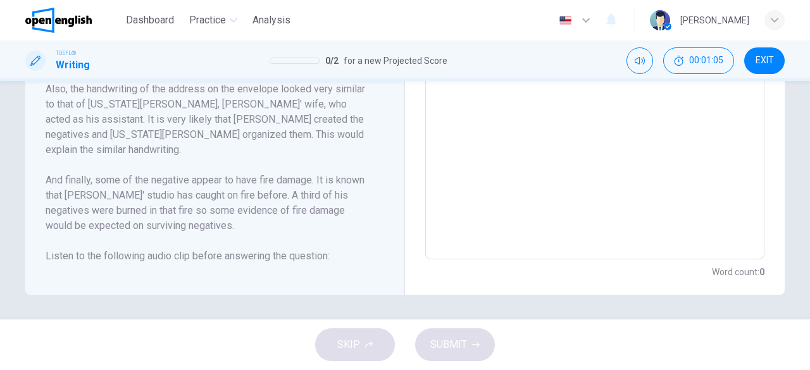
type input "*"
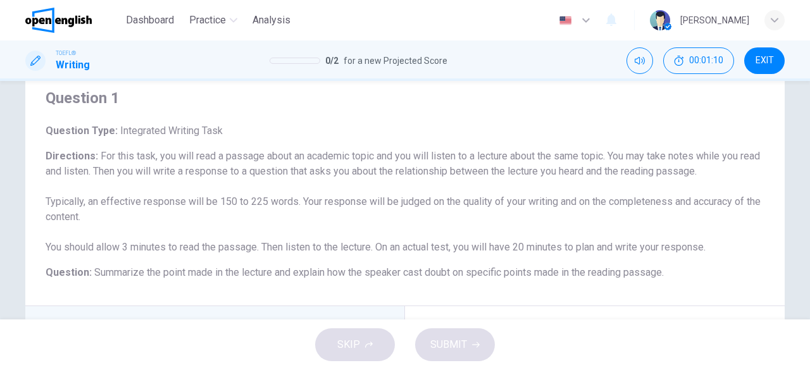
scroll to position [63, 0]
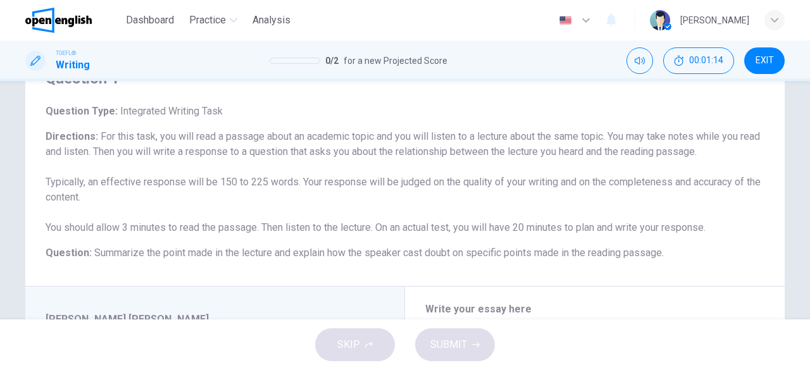
drag, startPoint x: 136, startPoint y: 145, endPoint x: 305, endPoint y: 169, distance: 170.1
click at [305, 169] on h6 "Directions : For this task, you will read a passage about an academic topic and…" at bounding box center [405, 182] width 719 height 106
drag, startPoint x: 334, startPoint y: 160, endPoint x: 510, endPoint y: 207, distance: 181.7
click at [510, 271] on div "Question 1 Question Type : Integrated Writing Task Directions : For this task, …" at bounding box center [405, 165] width 760 height 244
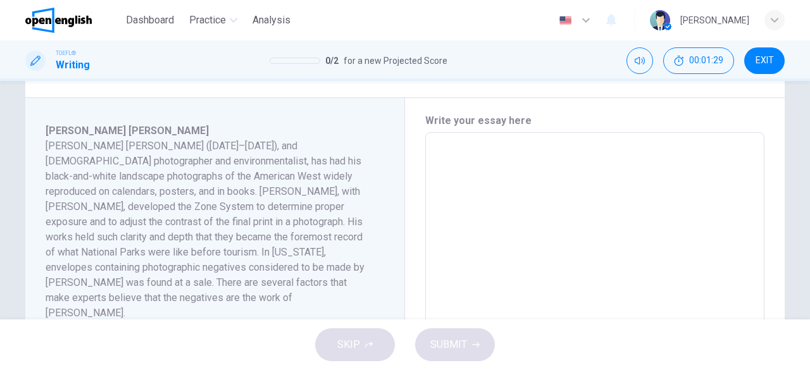
scroll to position [127, 0]
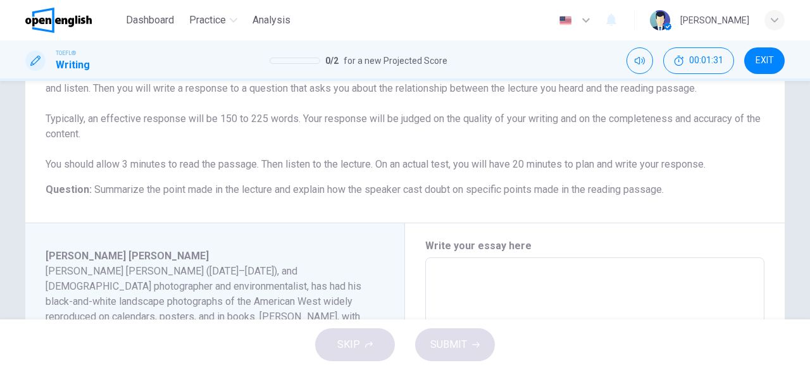
click at [759, 63] on span "EXIT" at bounding box center [765, 61] width 18 height 10
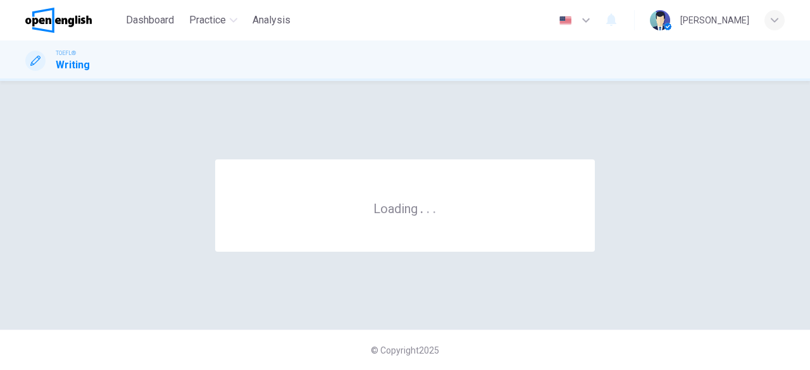
scroll to position [0, 0]
